Goal: Information Seeking & Learning: Learn about a topic

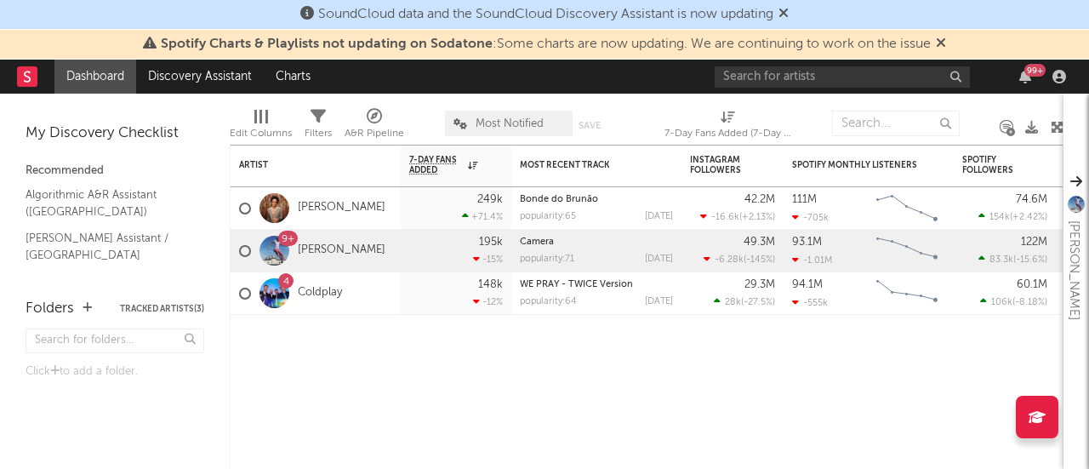
click at [915, 55] on div "Spotify Charts & Playlists not updating on Sodatone : Some charts are now updat…" at bounding box center [544, 45] width 1089 height 30
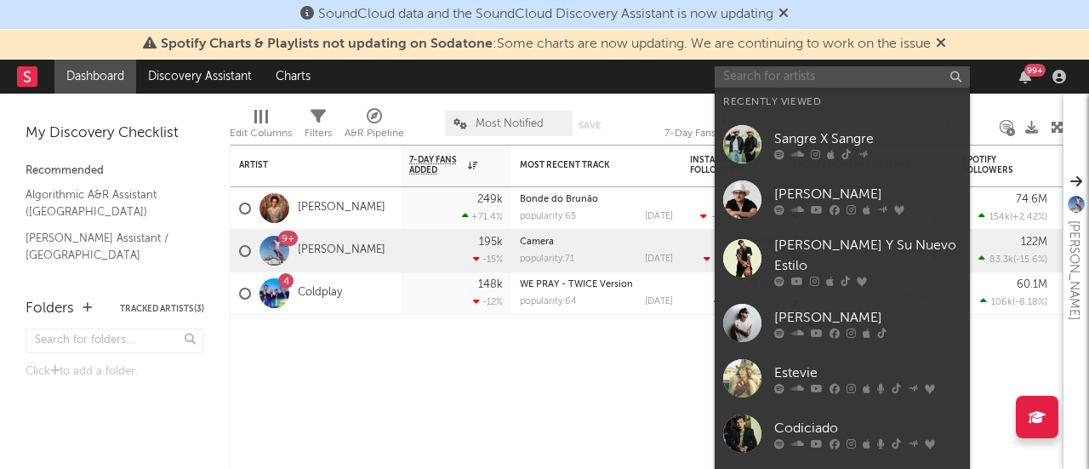
click at [916, 66] on input "text" at bounding box center [842, 76] width 255 height 21
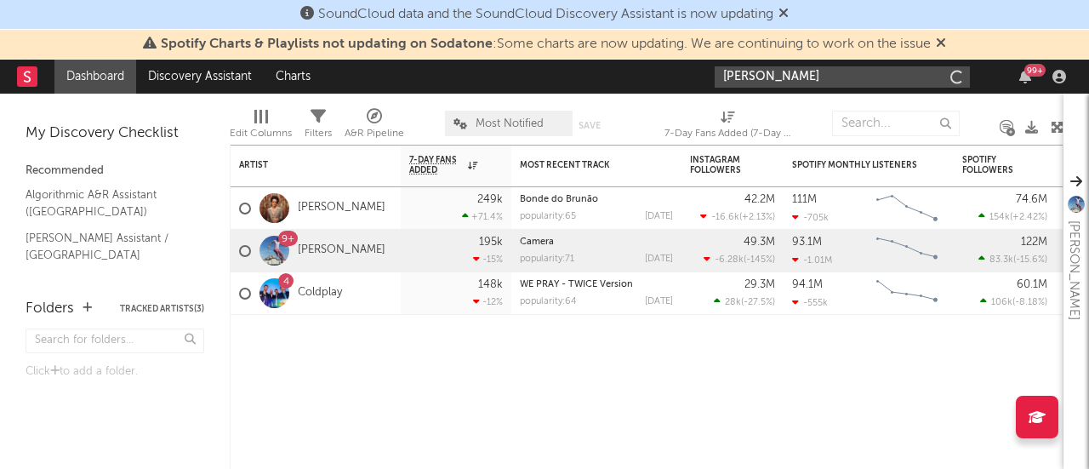
type input "[PERSON_NAME]"
click at [789, 16] on icon at bounding box center [783, 13] width 10 height 14
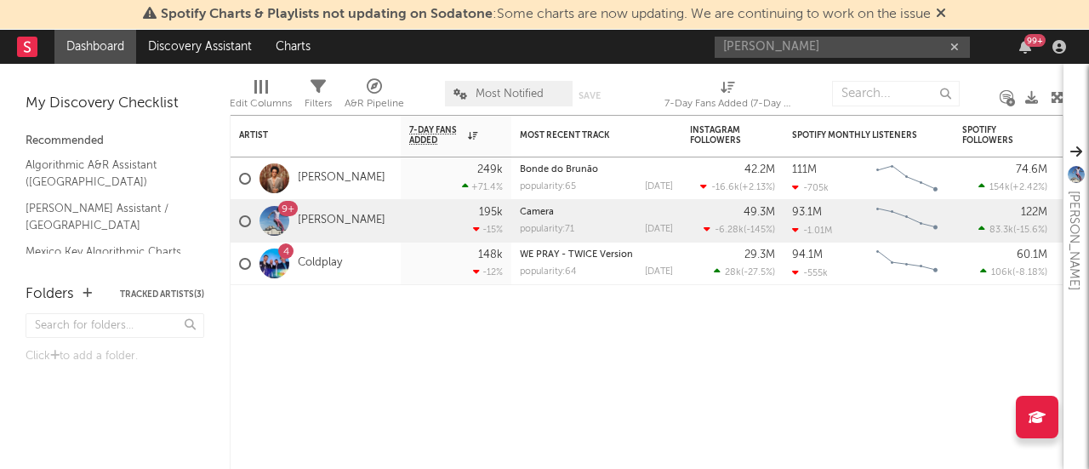
click at [941, 11] on icon at bounding box center [941, 13] width 10 height 14
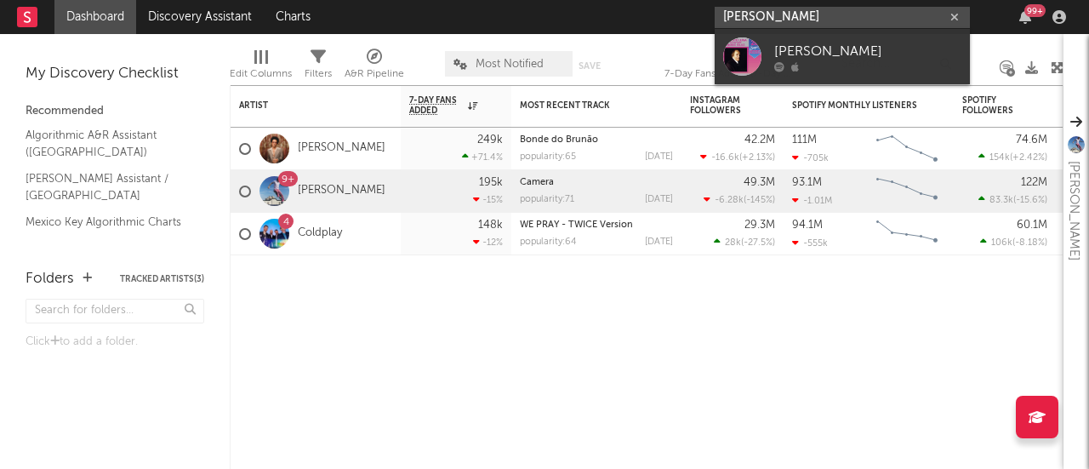
click at [863, 25] on input "[PERSON_NAME]" at bounding box center [842, 17] width 255 height 21
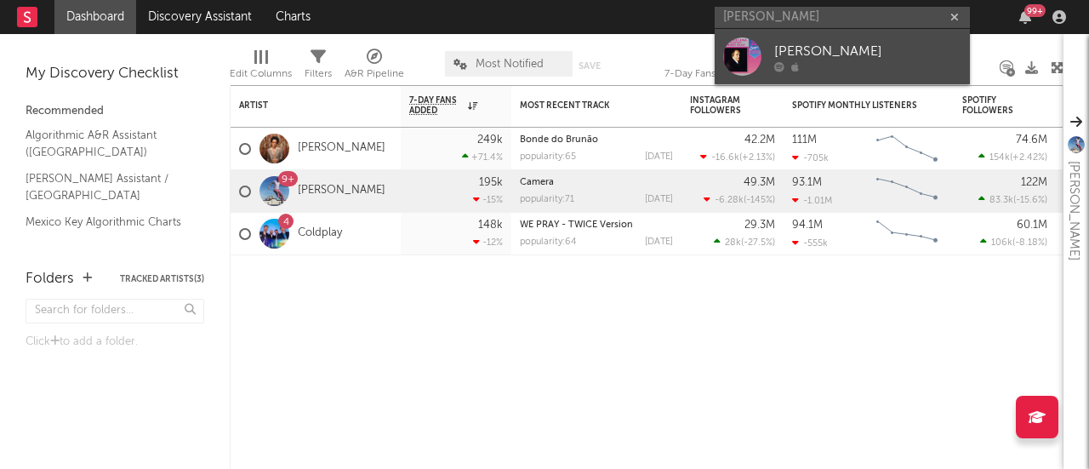
click at [831, 52] on div "[PERSON_NAME]" at bounding box center [867, 51] width 187 height 20
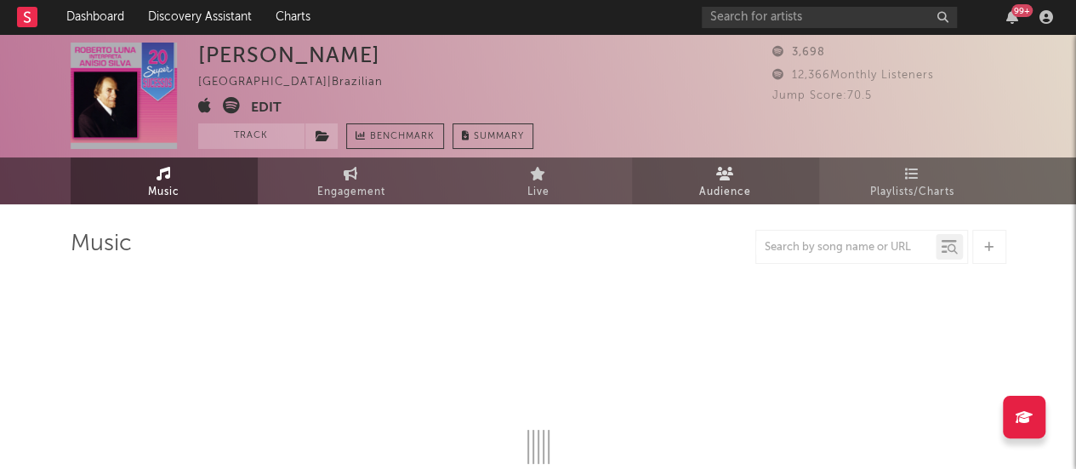
select select "1w"
